Goal: Information Seeking & Learning: Learn about a topic

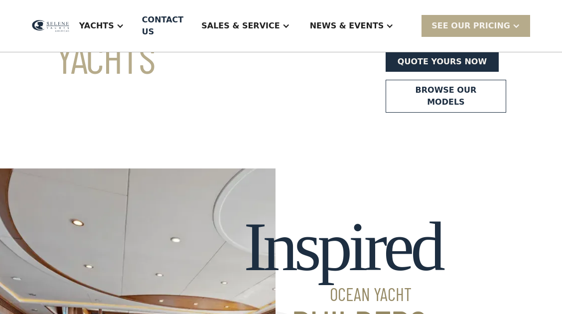
scroll to position [199, 0]
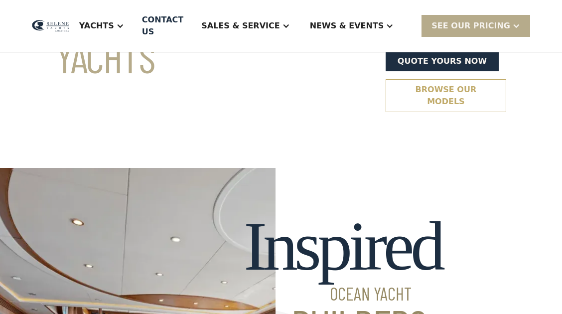
click at [385, 96] on link "Browse our models" at bounding box center [445, 95] width 120 height 33
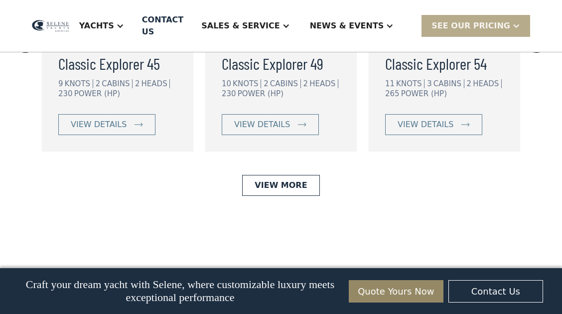
scroll to position [2415, 0]
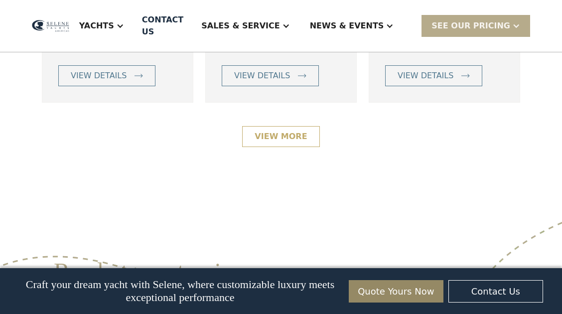
click at [304, 141] on link "View More" at bounding box center [280, 136] width 77 height 21
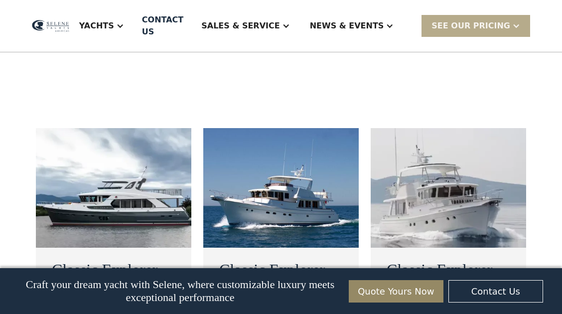
scroll to position [630, 0]
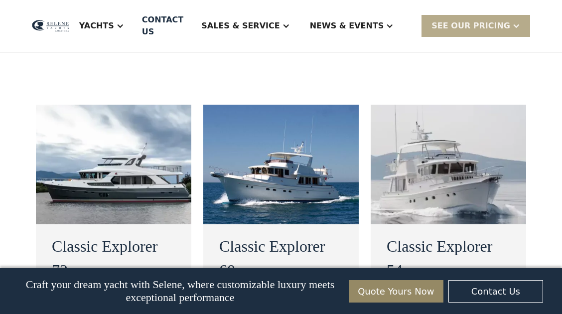
click at [275, 131] on img at bounding box center [280, 165] width 155 height 120
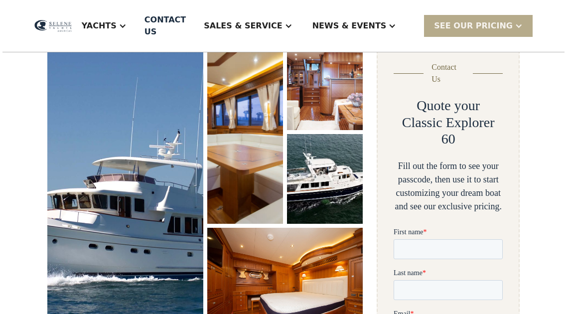
scroll to position [166, 0]
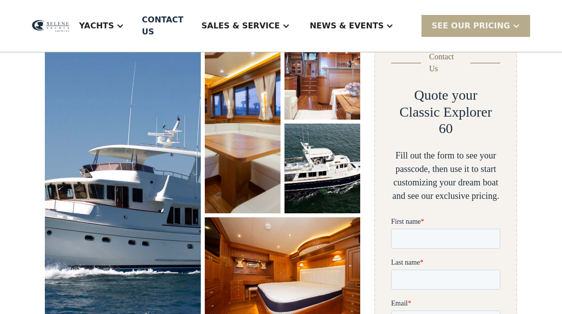
click at [156, 163] on img "open lightbox" at bounding box center [122, 175] width 162 height 303
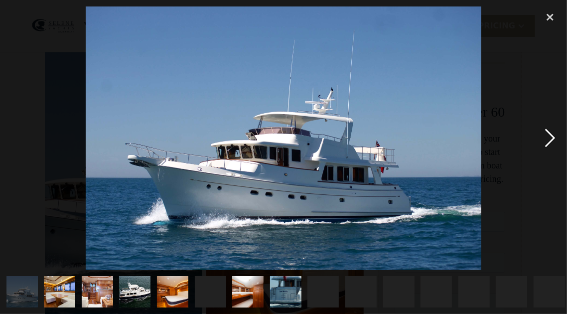
click at [550, 136] on div "next image" at bounding box center [550, 137] width 34 height 263
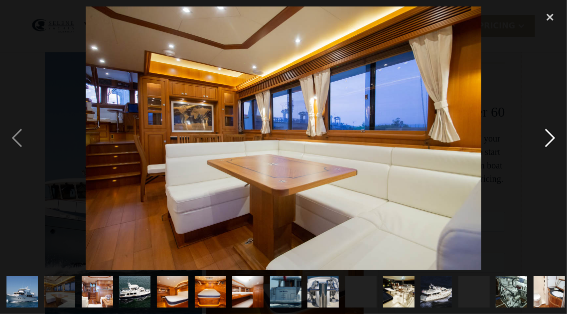
click at [550, 137] on div "next image" at bounding box center [550, 137] width 34 height 263
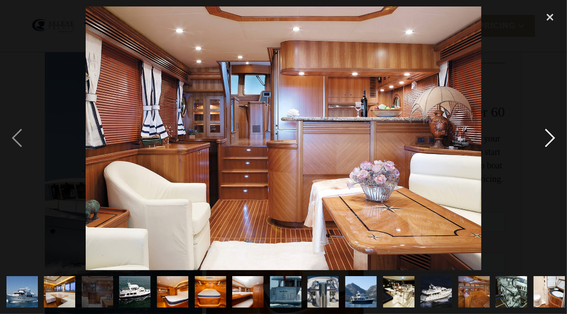
click at [550, 137] on div "next image" at bounding box center [550, 137] width 34 height 263
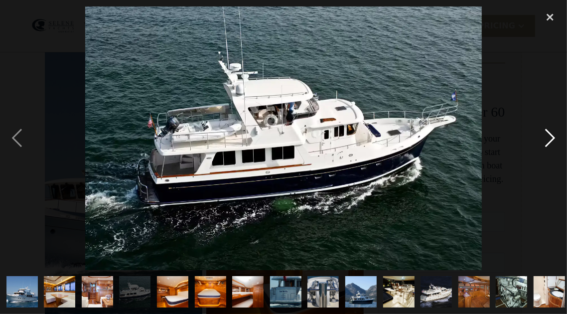
click at [550, 137] on div "next image" at bounding box center [550, 137] width 34 height 263
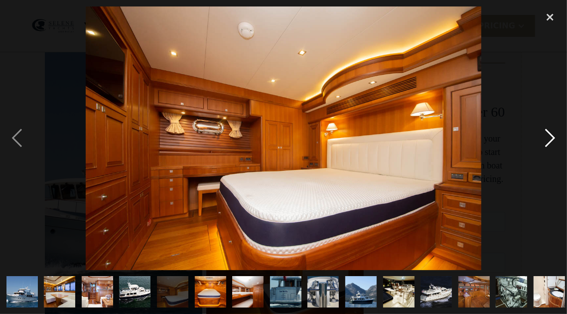
click at [550, 137] on div "next image" at bounding box center [550, 137] width 34 height 263
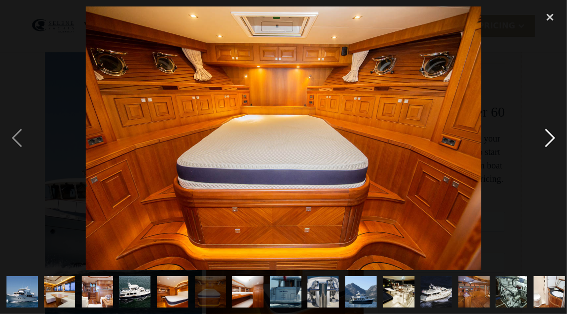
click at [550, 137] on div "next image" at bounding box center [550, 137] width 34 height 263
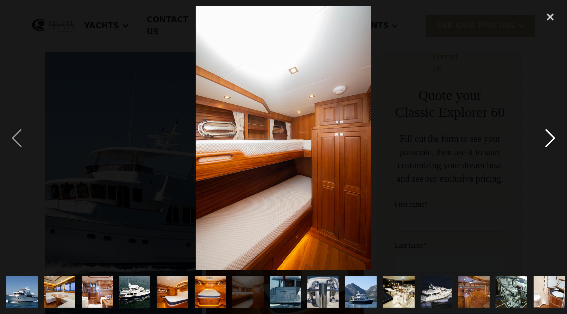
click at [550, 137] on div "next image" at bounding box center [550, 137] width 34 height 263
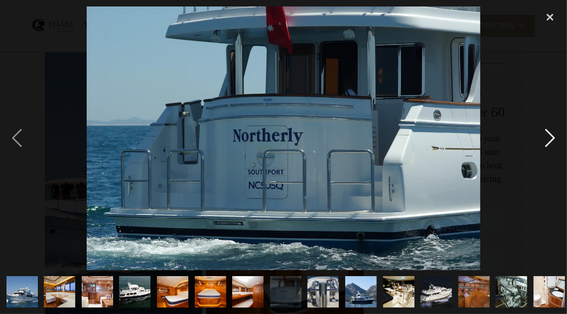
click at [550, 137] on div "next image" at bounding box center [550, 137] width 34 height 263
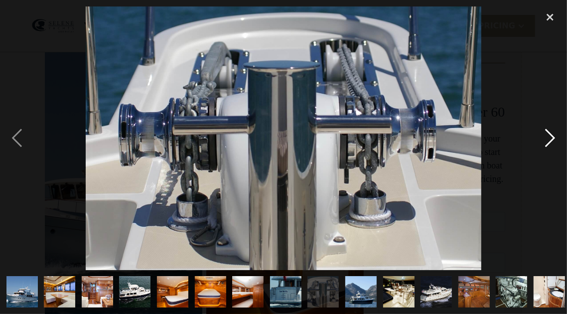
click at [550, 137] on div "next image" at bounding box center [550, 137] width 34 height 263
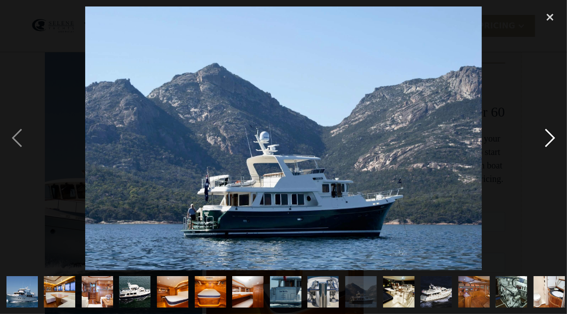
click at [550, 137] on div "next image" at bounding box center [550, 137] width 34 height 263
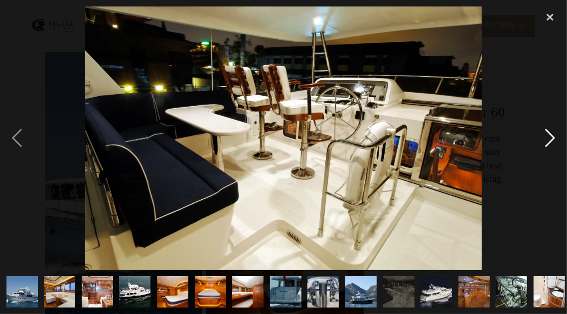
click at [550, 137] on div "next image" at bounding box center [550, 137] width 34 height 263
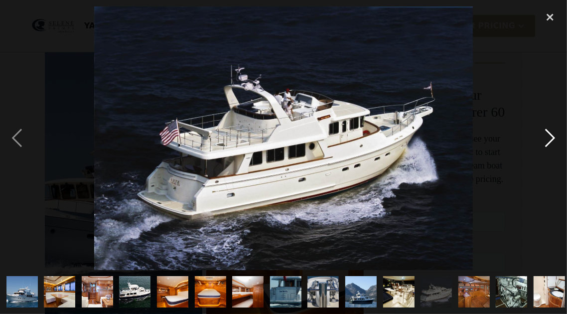
click at [550, 137] on div "next image" at bounding box center [550, 137] width 34 height 263
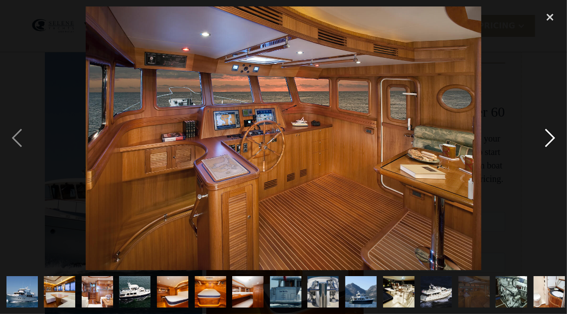
drag, startPoint x: 550, startPoint y: 137, endPoint x: 544, endPoint y: 128, distance: 10.1
click at [544, 128] on div "next image" at bounding box center [550, 137] width 34 height 263
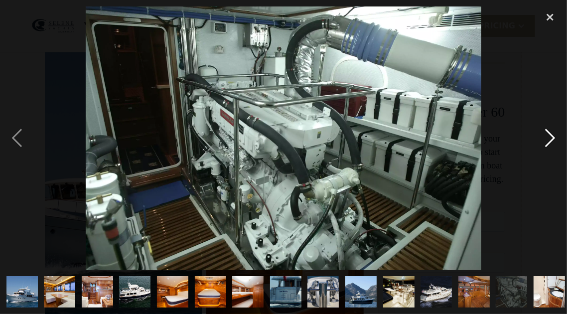
click at [542, 129] on div "next image" at bounding box center [550, 137] width 34 height 263
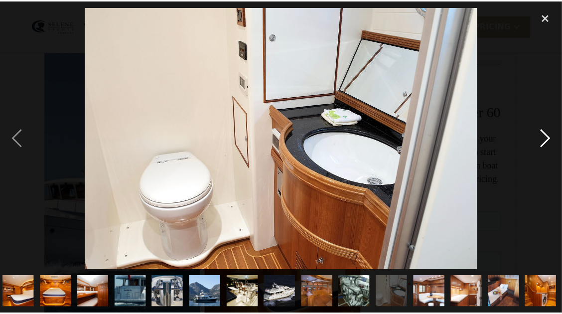
scroll to position [0, 155]
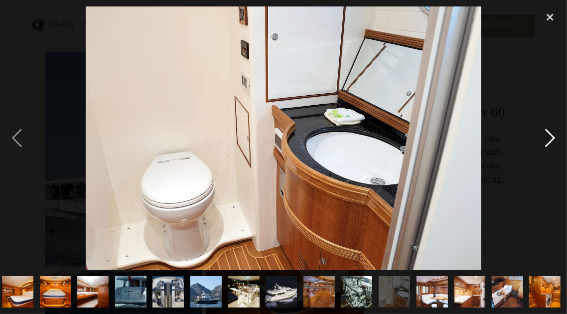
click at [542, 129] on div "next image" at bounding box center [550, 137] width 34 height 263
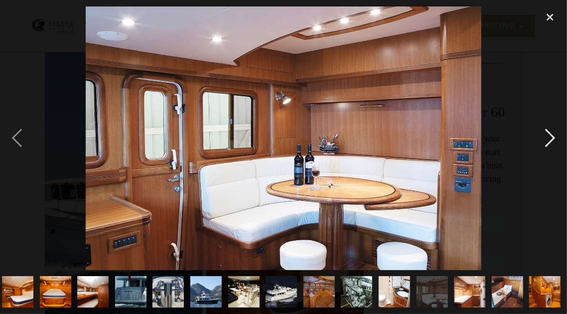
click at [540, 130] on div "next image" at bounding box center [550, 137] width 34 height 263
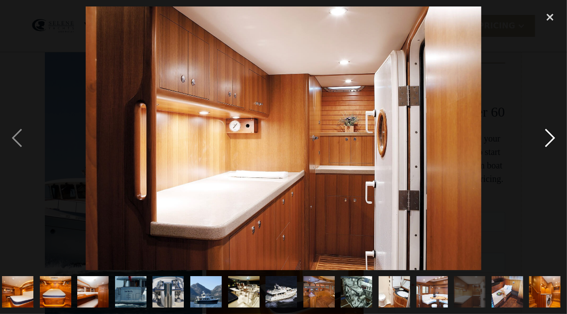
click at [540, 130] on div "next image" at bounding box center [550, 137] width 34 height 263
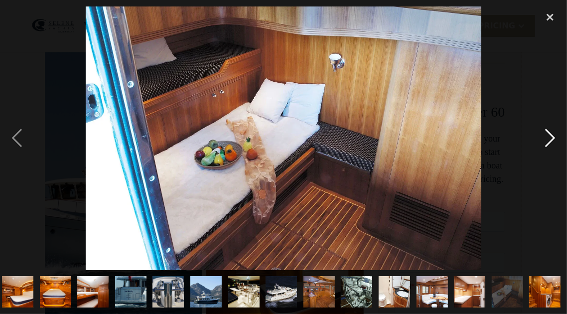
click at [540, 130] on div "next image" at bounding box center [550, 137] width 34 height 263
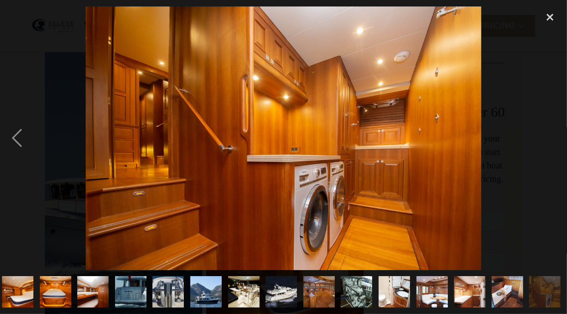
click at [540, 130] on div "next image" at bounding box center [550, 137] width 34 height 263
click at [550, 17] on div "close lightbox" at bounding box center [550, 17] width 34 height 22
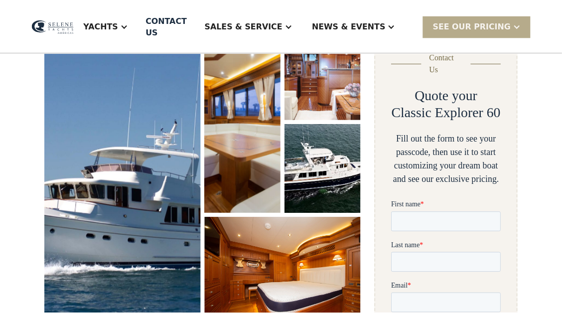
scroll to position [0, 0]
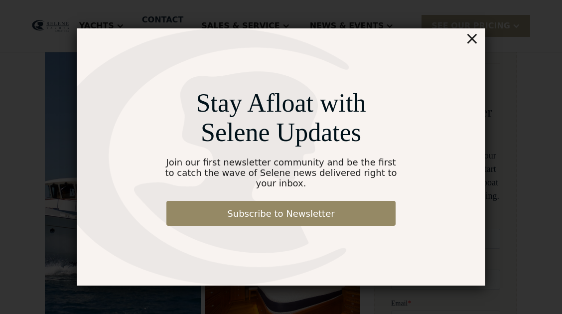
click at [473, 44] on div "×" at bounding box center [472, 38] width 14 height 20
